Goal: Transaction & Acquisition: Purchase product/service

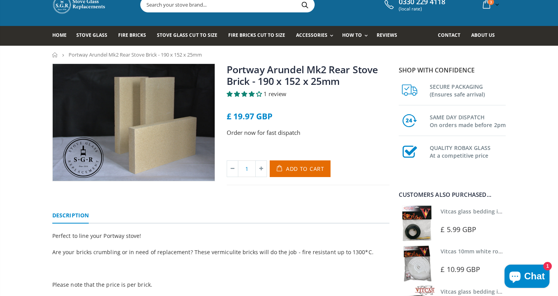
scroll to position [25, 0]
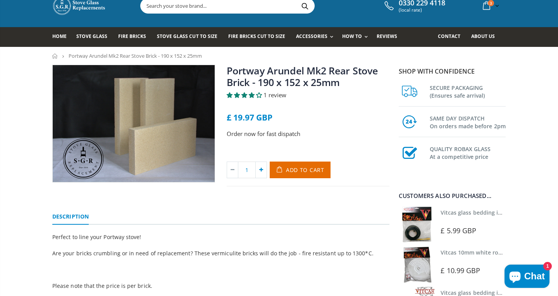
click at [262, 169] on icon at bounding box center [261, 170] width 11 height 16
type input "2"
click at [305, 167] on span "Add to Cart" at bounding box center [305, 169] width 38 height 7
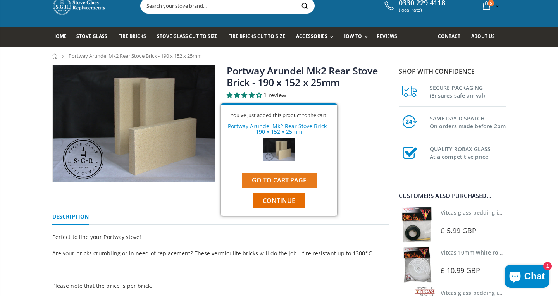
click at [302, 182] on link "Go to cart page" at bounding box center [279, 180] width 75 height 15
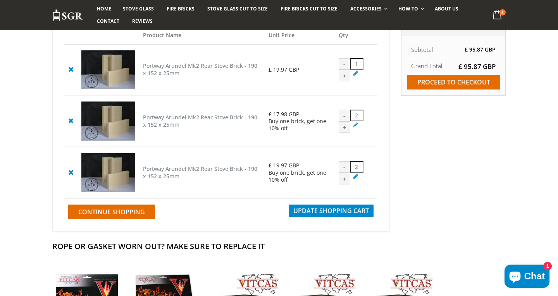
scroll to position [99, 0]
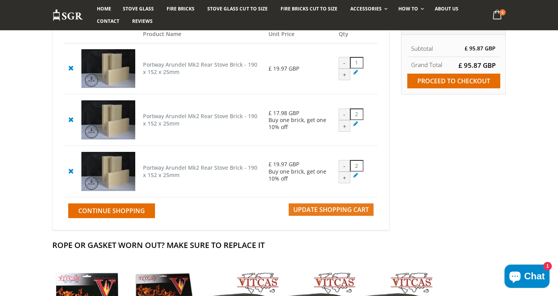
click at [366, 214] on span "Update Shopping Cart" at bounding box center [331, 209] width 76 height 9
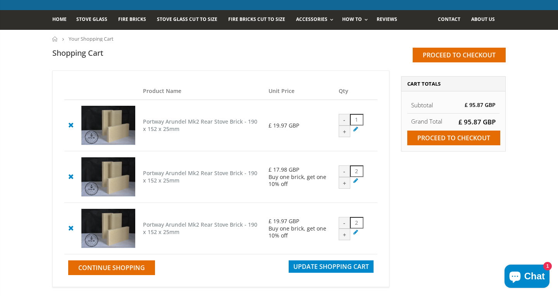
scroll to position [44, 0]
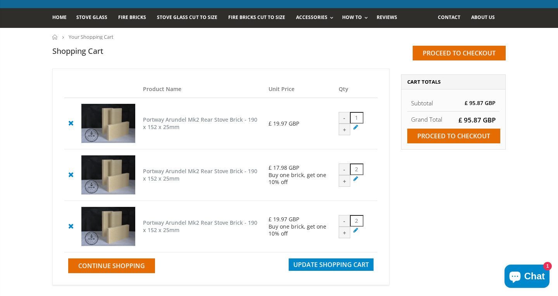
click at [344, 117] on div "-" at bounding box center [345, 118] width 12 height 12
click at [75, 126] on icon at bounding box center [71, 122] width 10 height 9
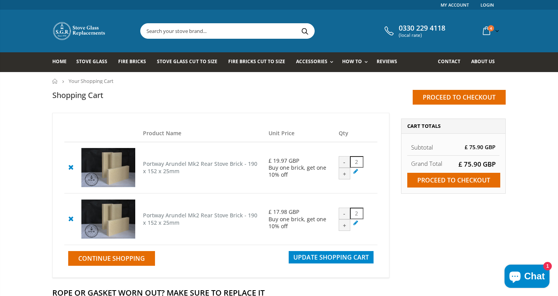
click at [71, 219] on icon at bounding box center [71, 218] width 10 height 9
click at [72, 220] on icon at bounding box center [71, 218] width 10 height 9
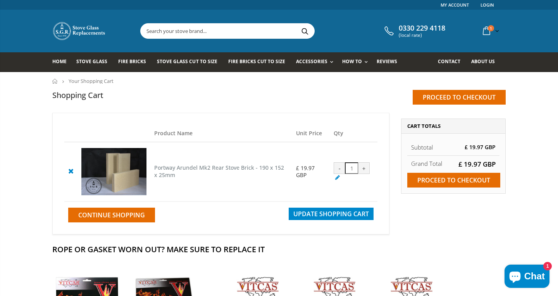
click at [365, 169] on div "+" at bounding box center [364, 168] width 12 height 12
type input "2"
click at [345, 217] on span "Update Shopping Cart" at bounding box center [331, 214] width 76 height 9
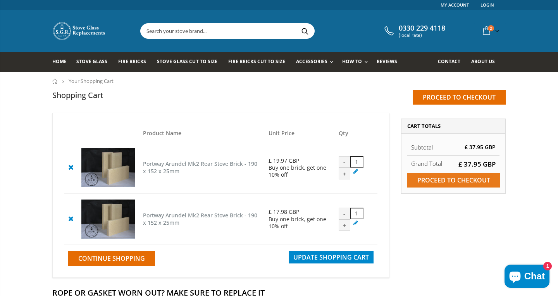
click at [441, 184] on input "Proceed to checkout" at bounding box center [453, 180] width 93 height 15
